Goal: Browse casually: Explore the website without a specific task or goal

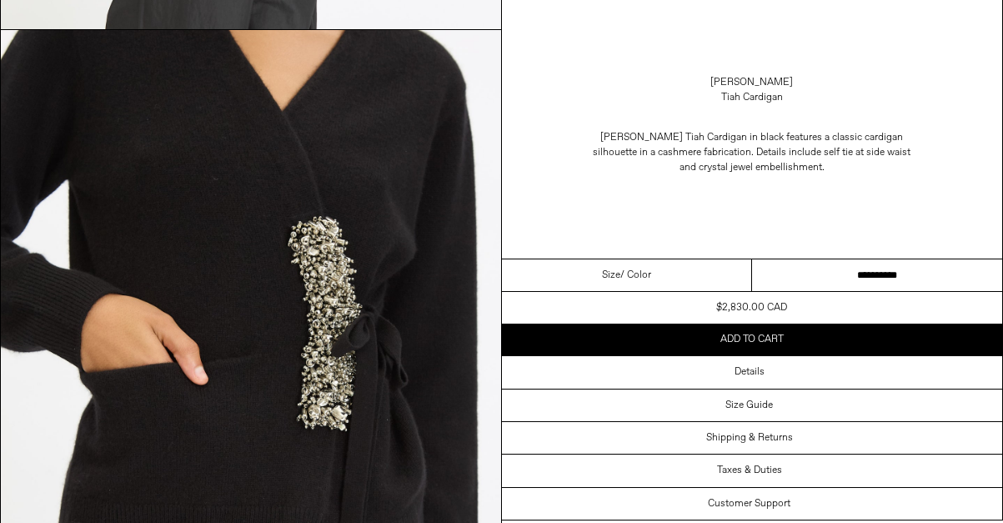
scroll to position [2112, 0]
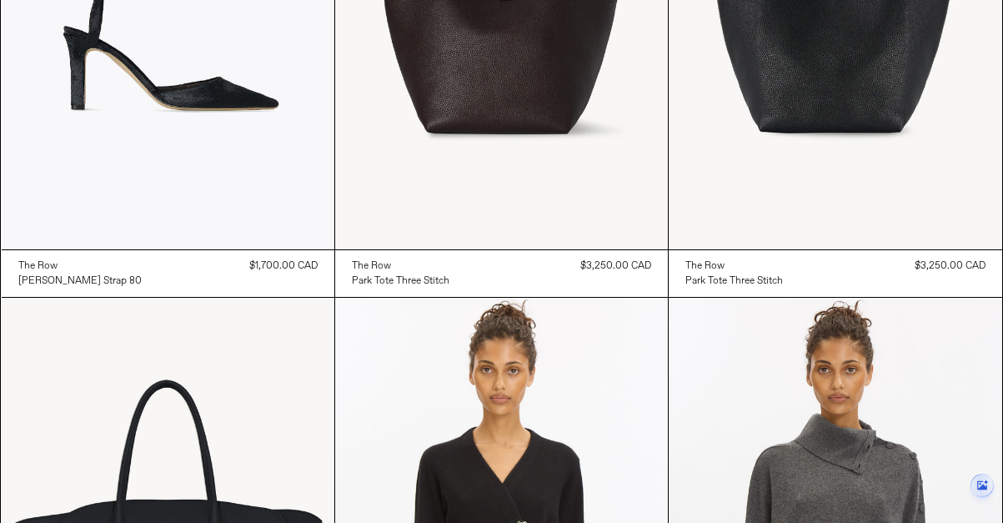
scroll to position [199, 0]
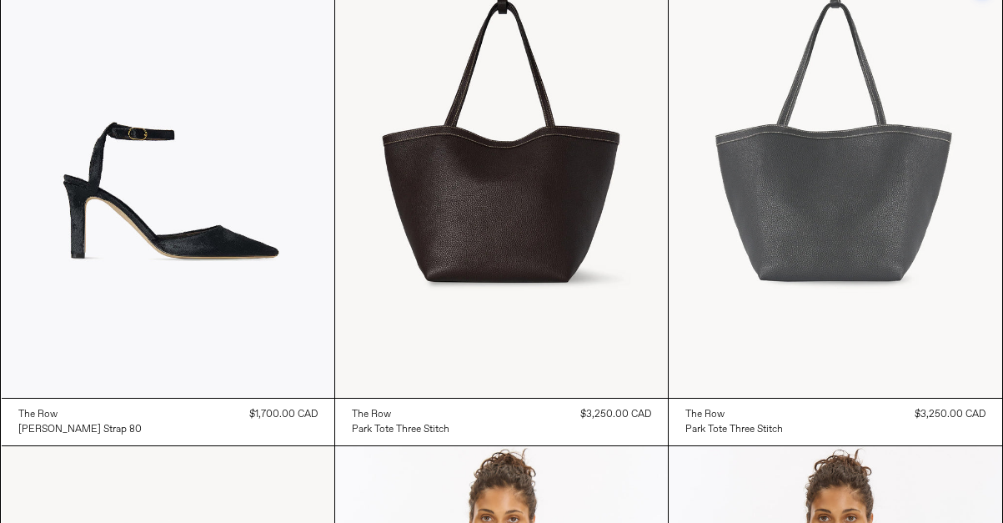
click at [710, 290] on at bounding box center [834, 147] width 333 height 499
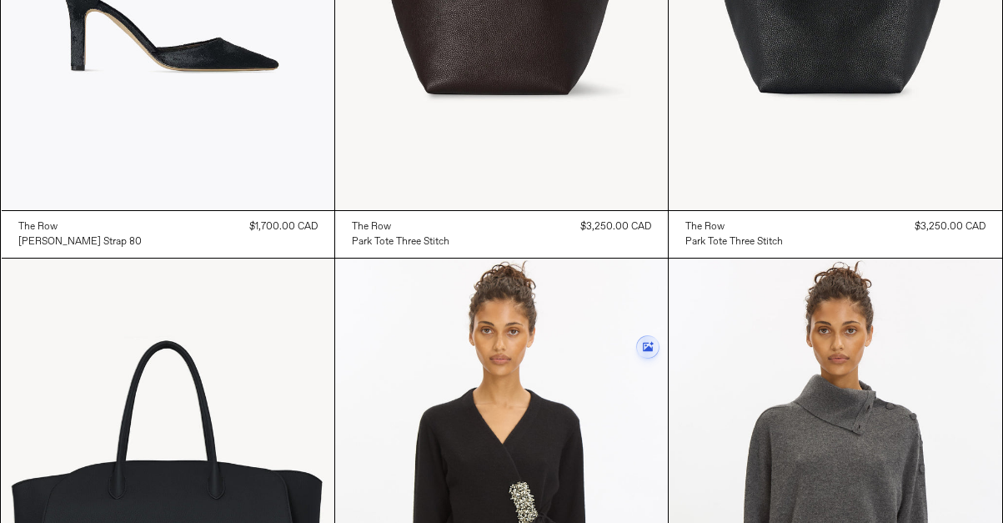
scroll to position [0, 0]
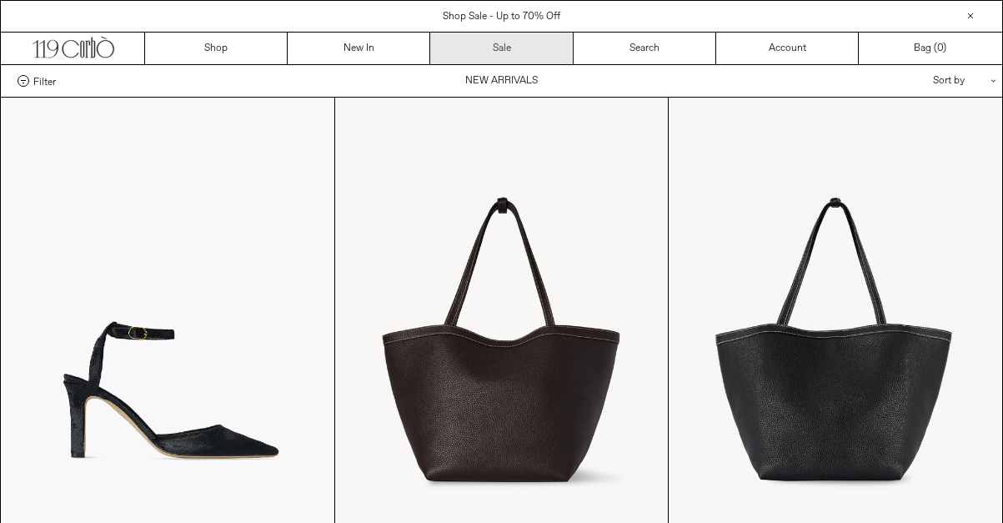
click at [499, 58] on link "Sale" at bounding box center [501, 49] width 143 height 32
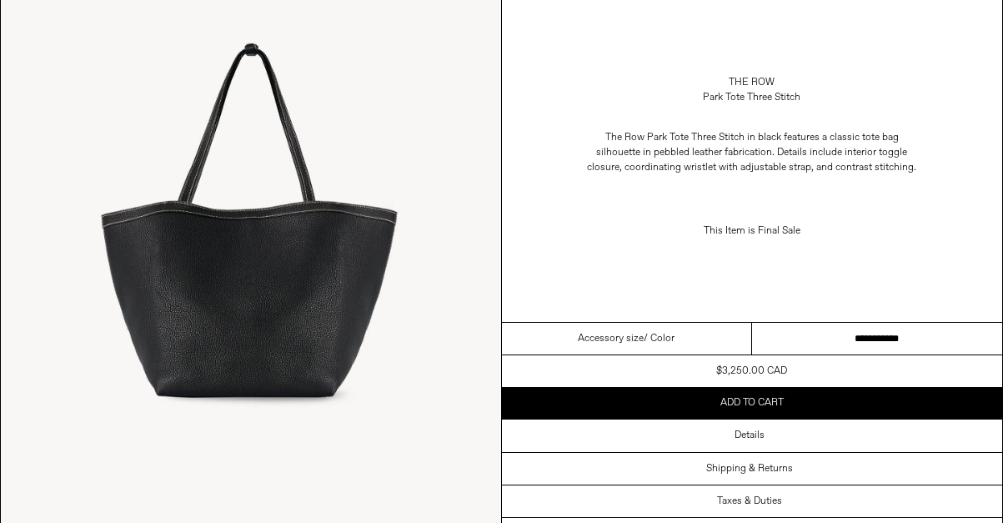
scroll to position [188, 0]
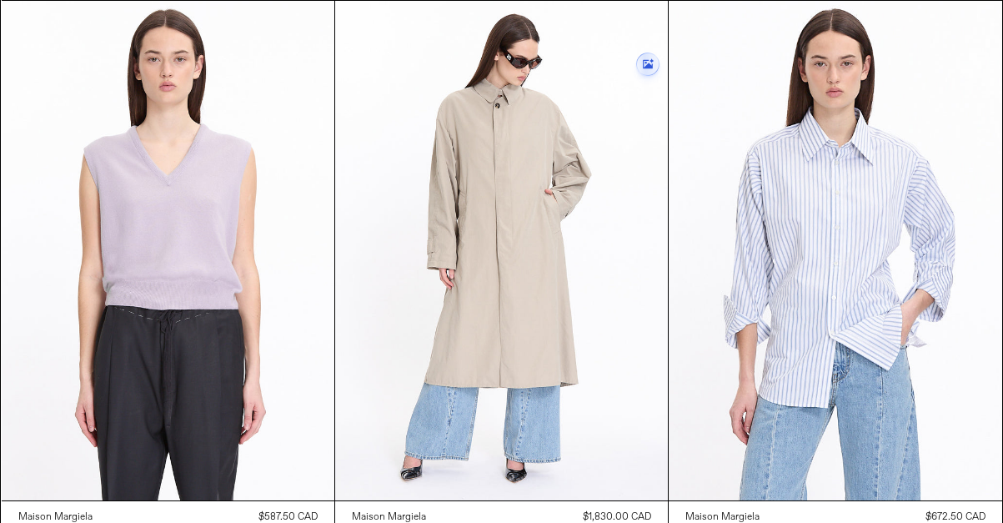
scroll to position [6172, 0]
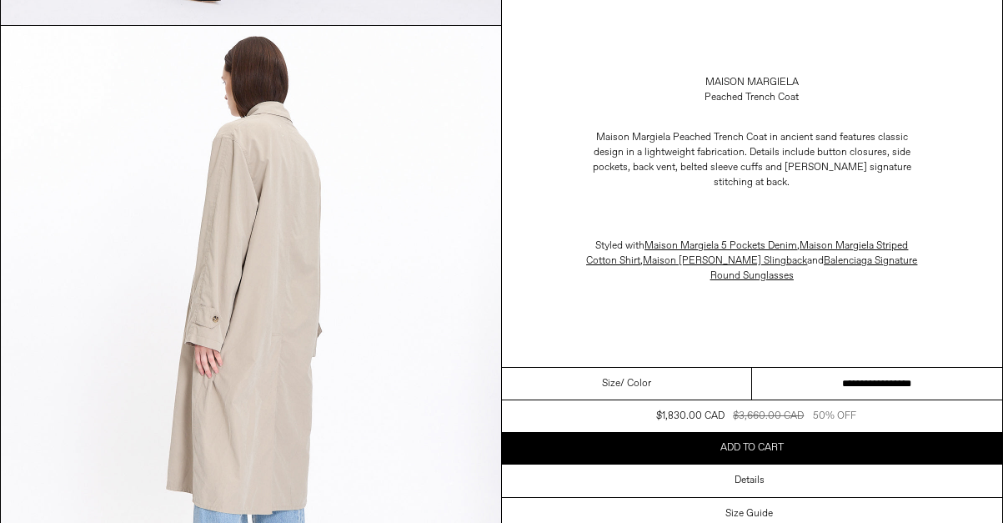
scroll to position [1248, 0]
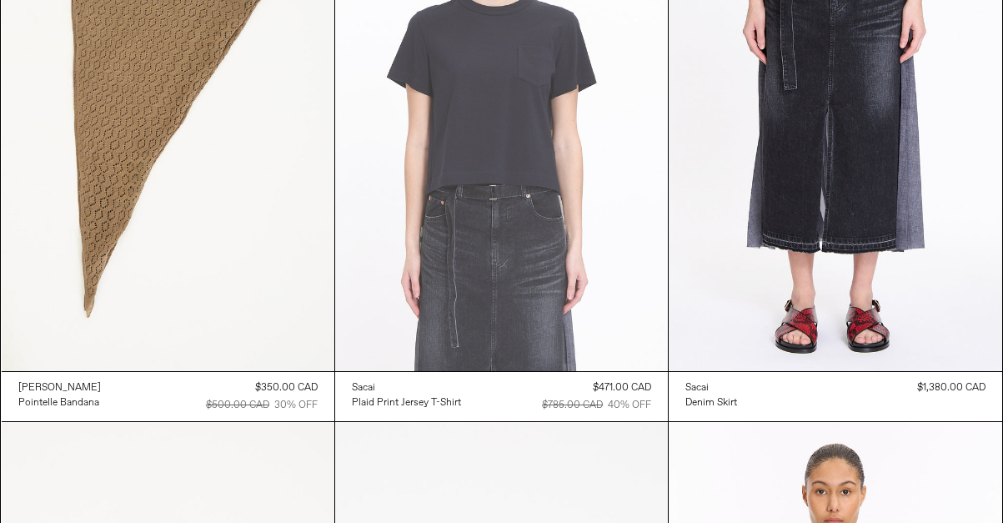
scroll to position [8477, 0]
